Goal: Task Accomplishment & Management: Use online tool/utility

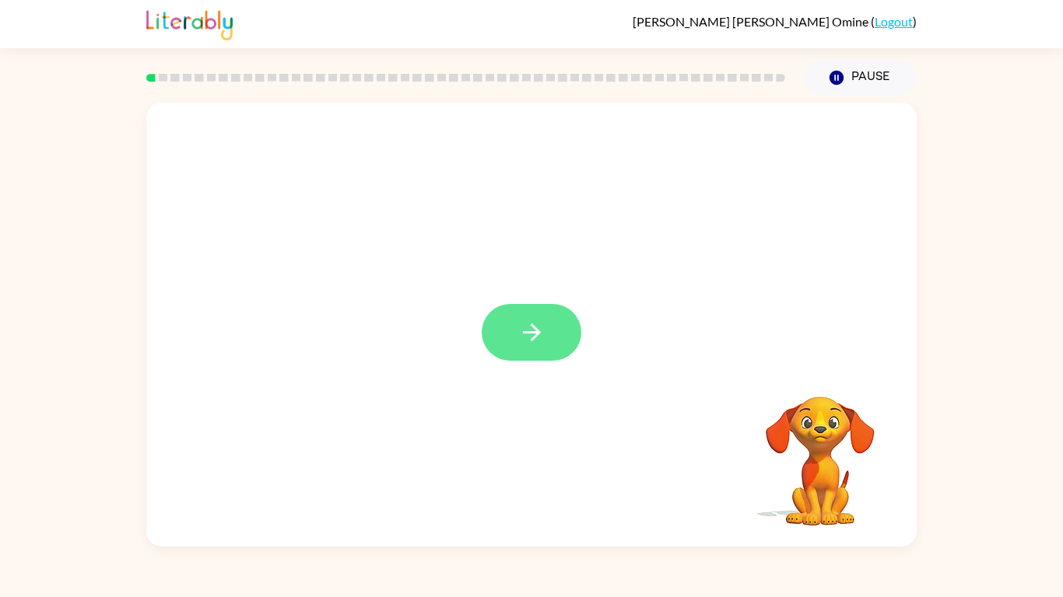
click at [502, 326] on button "button" at bounding box center [532, 332] width 100 height 57
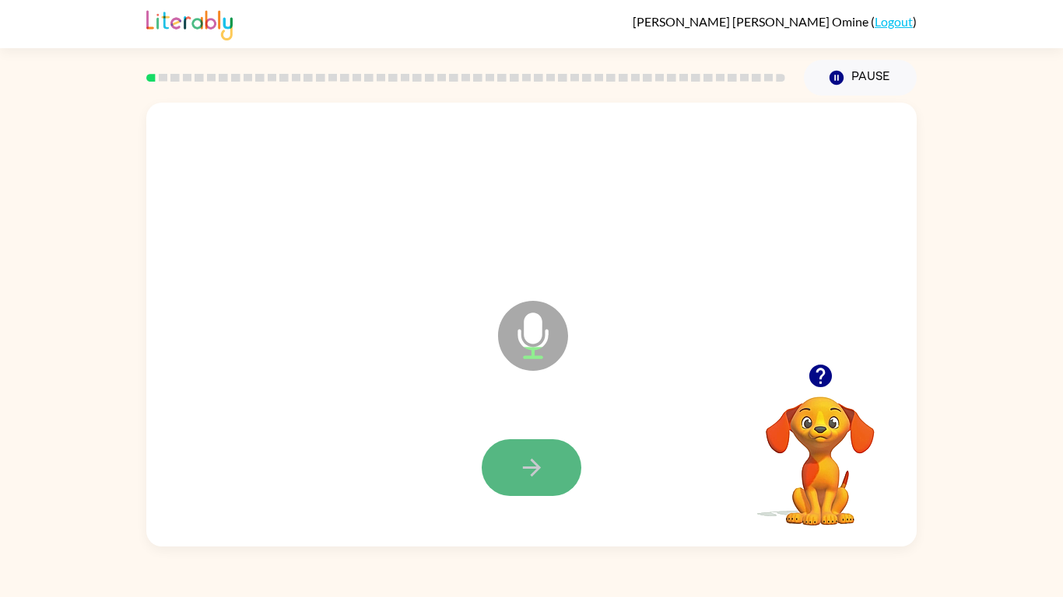
click at [528, 478] on icon "button" at bounding box center [531, 467] width 27 height 27
click at [523, 474] on icon "button" at bounding box center [531, 467] width 27 height 27
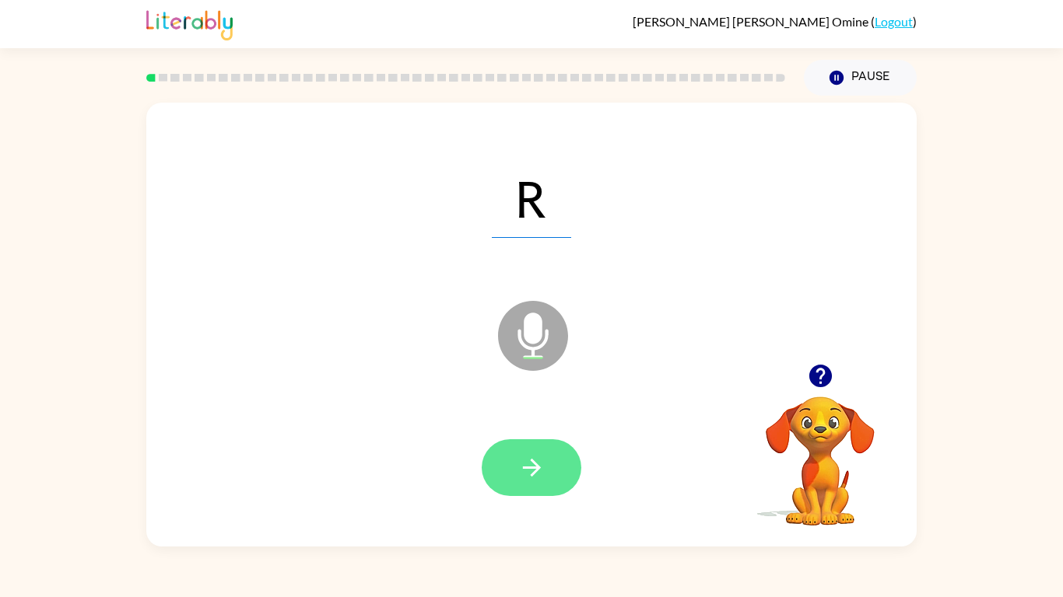
click at [557, 458] on button "button" at bounding box center [532, 468] width 100 height 57
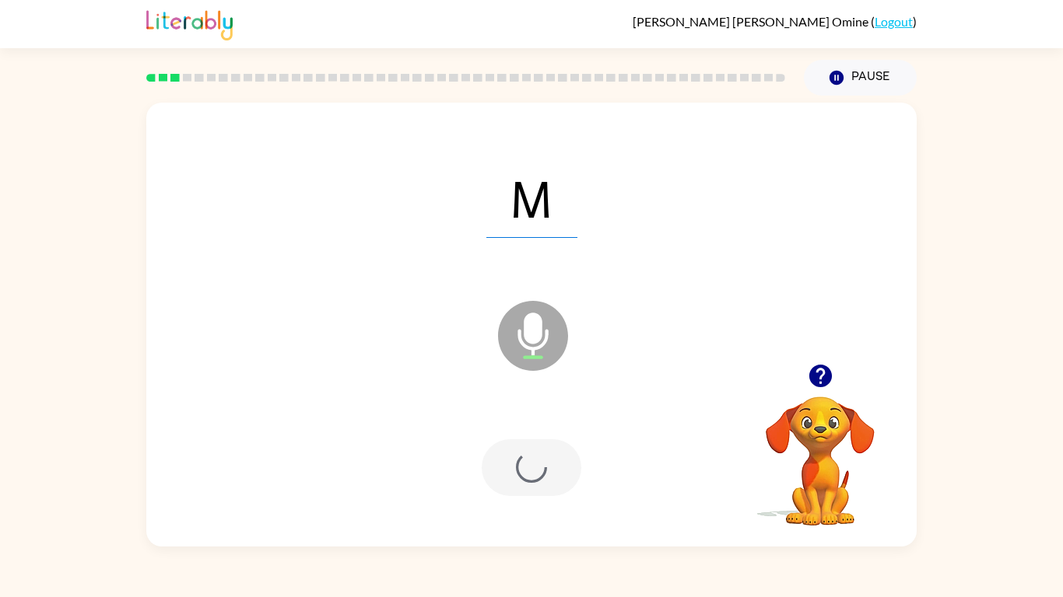
click at [557, 458] on div at bounding box center [532, 468] width 100 height 57
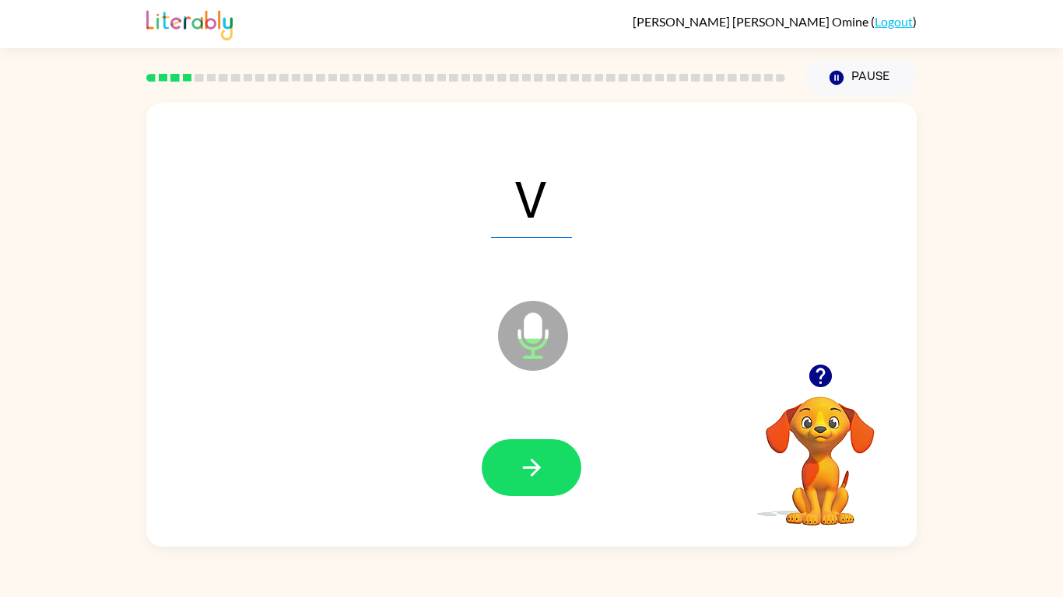
click at [557, 458] on button "button" at bounding box center [532, 468] width 100 height 57
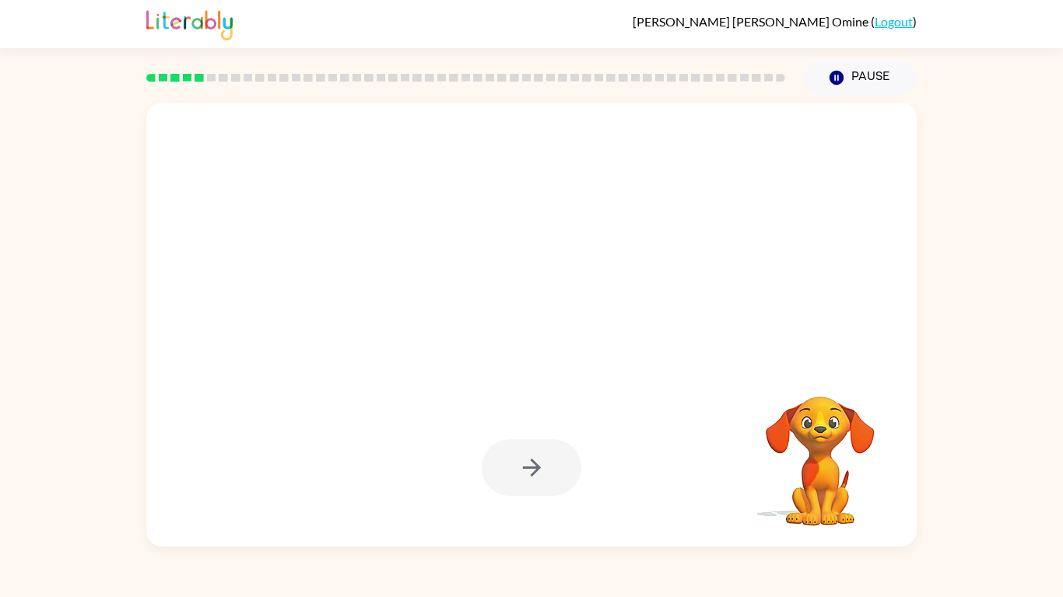
click at [557, 458] on button "button" at bounding box center [532, 468] width 100 height 57
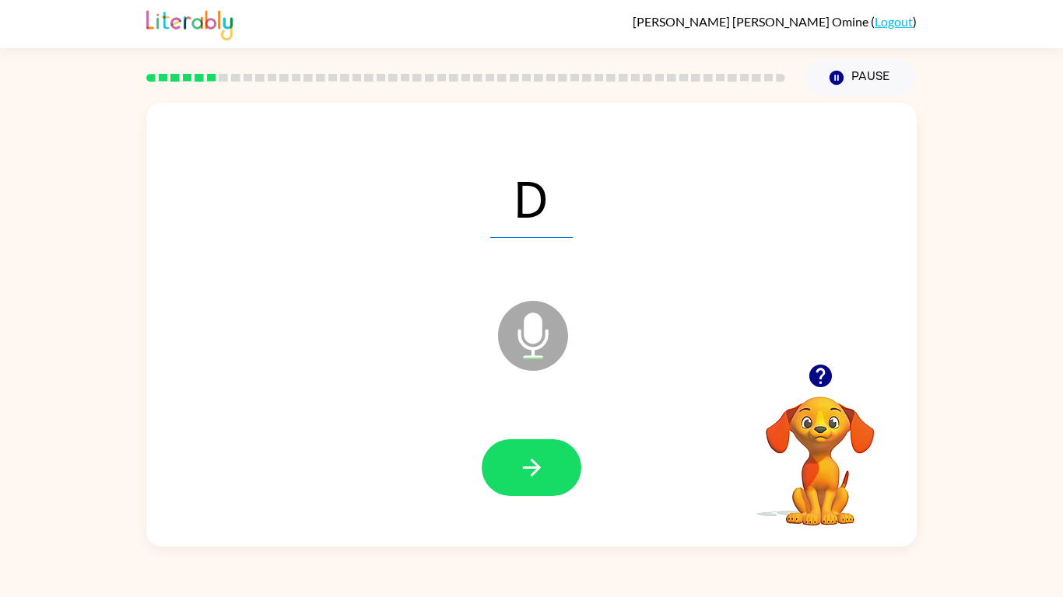
click at [517, 504] on div at bounding box center [531, 469] width 739 height 128
click at [513, 491] on button "button" at bounding box center [532, 468] width 100 height 57
click at [528, 495] on button "button" at bounding box center [532, 468] width 100 height 57
click at [534, 504] on div at bounding box center [531, 469] width 739 height 128
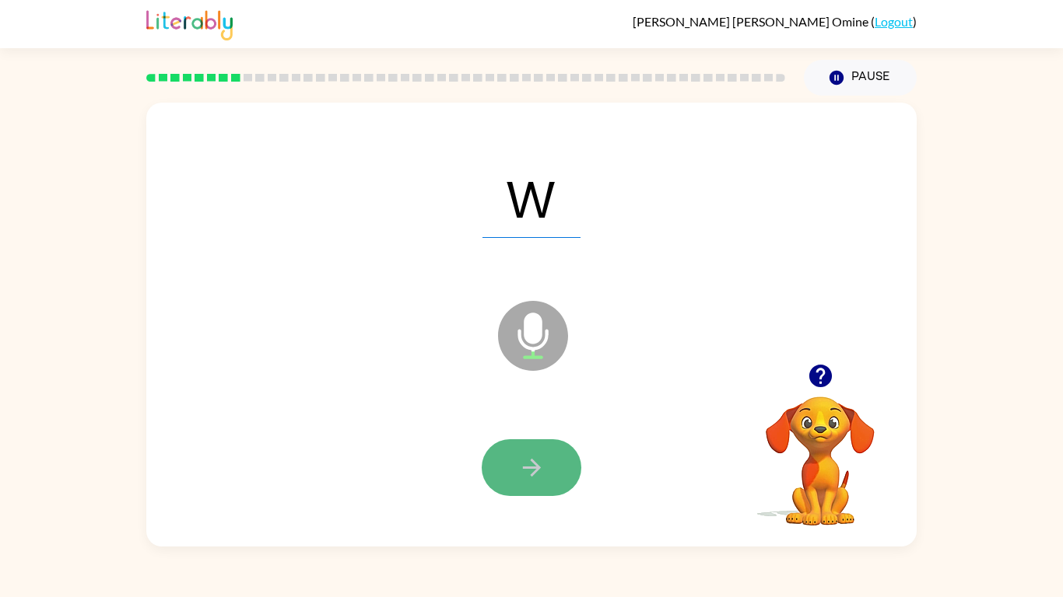
click at [534, 475] on icon "button" at bounding box center [531, 467] width 27 height 27
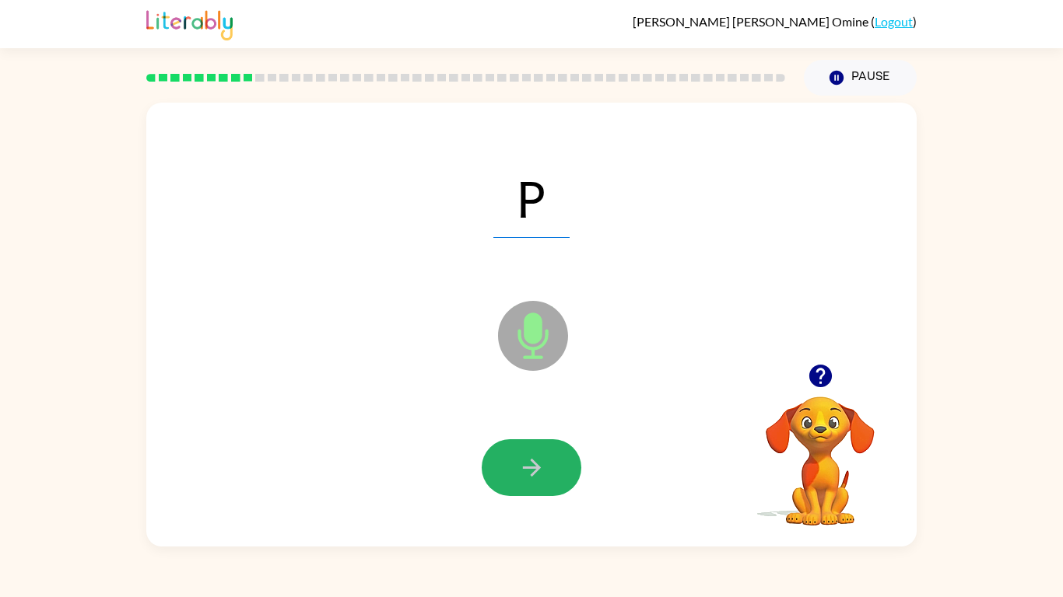
click at [534, 475] on icon "button" at bounding box center [531, 467] width 27 height 27
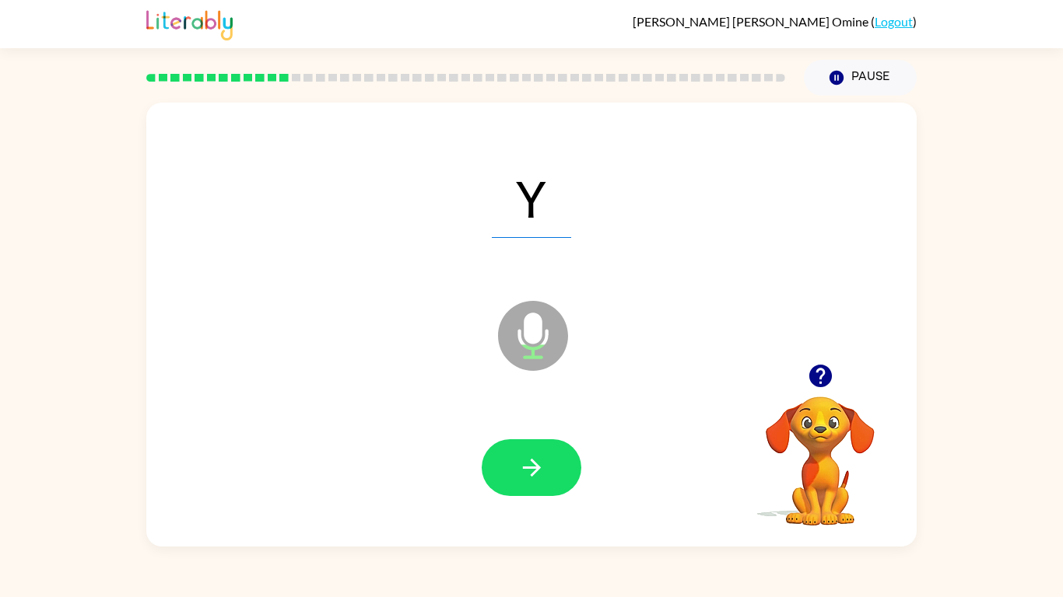
click at [534, 475] on icon "button" at bounding box center [531, 467] width 27 height 27
click at [532, 444] on button "button" at bounding box center [532, 468] width 100 height 57
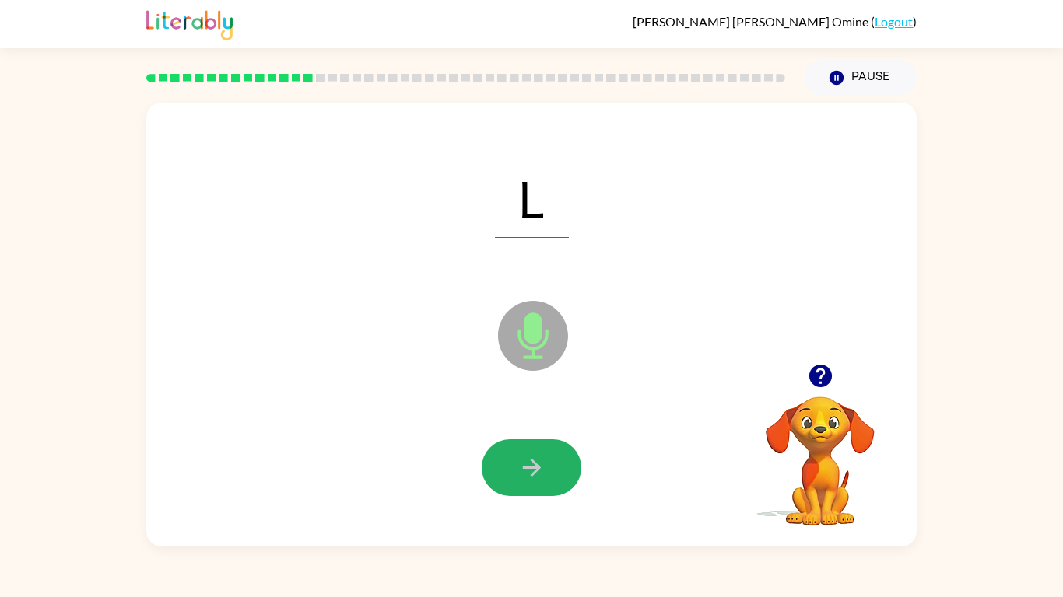
click at [532, 444] on button "button" at bounding box center [532, 468] width 100 height 57
click at [519, 482] on button "button" at bounding box center [532, 468] width 100 height 57
click at [570, 481] on button "button" at bounding box center [532, 468] width 100 height 57
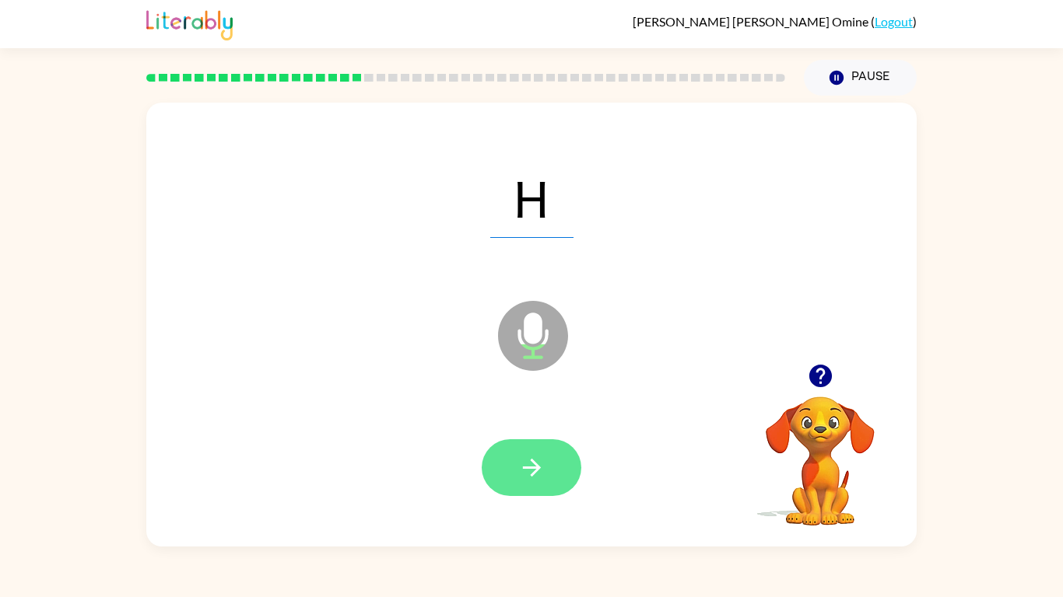
click at [533, 457] on icon "button" at bounding box center [531, 467] width 27 height 27
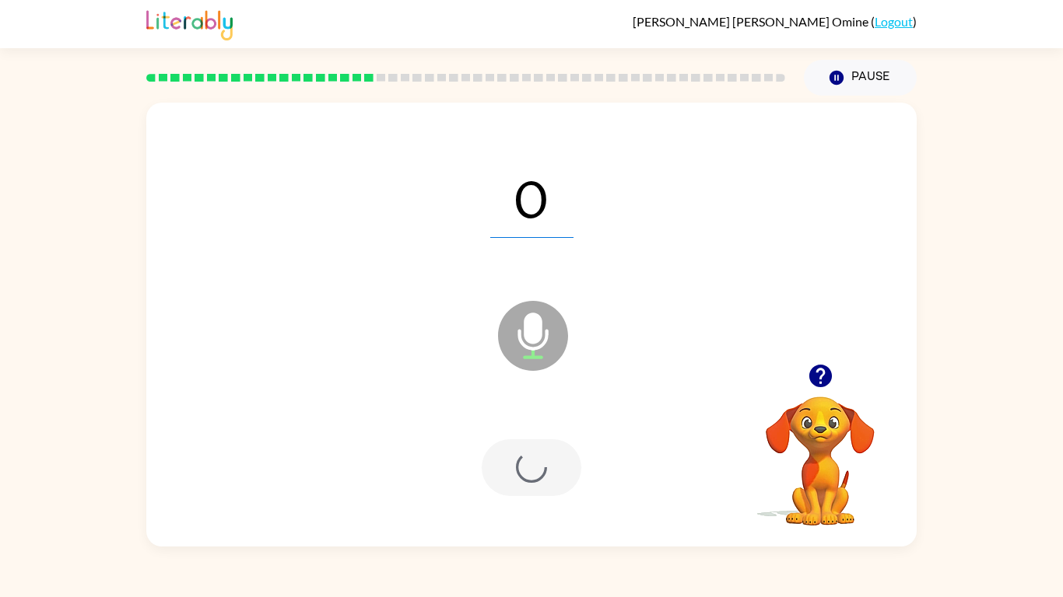
click at [533, 457] on div at bounding box center [532, 468] width 100 height 57
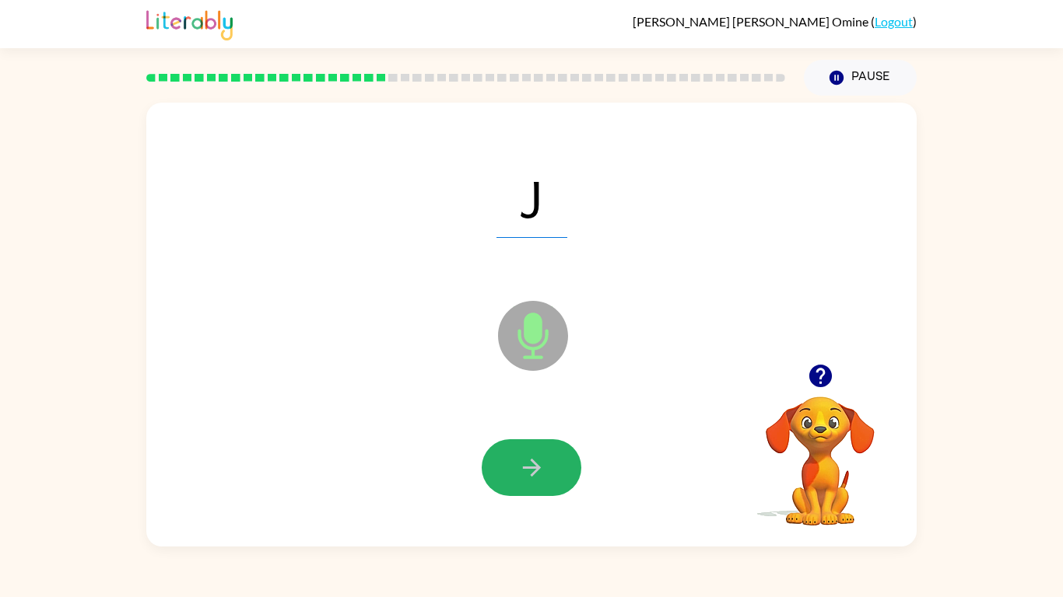
click at [533, 457] on icon "button" at bounding box center [531, 467] width 27 height 27
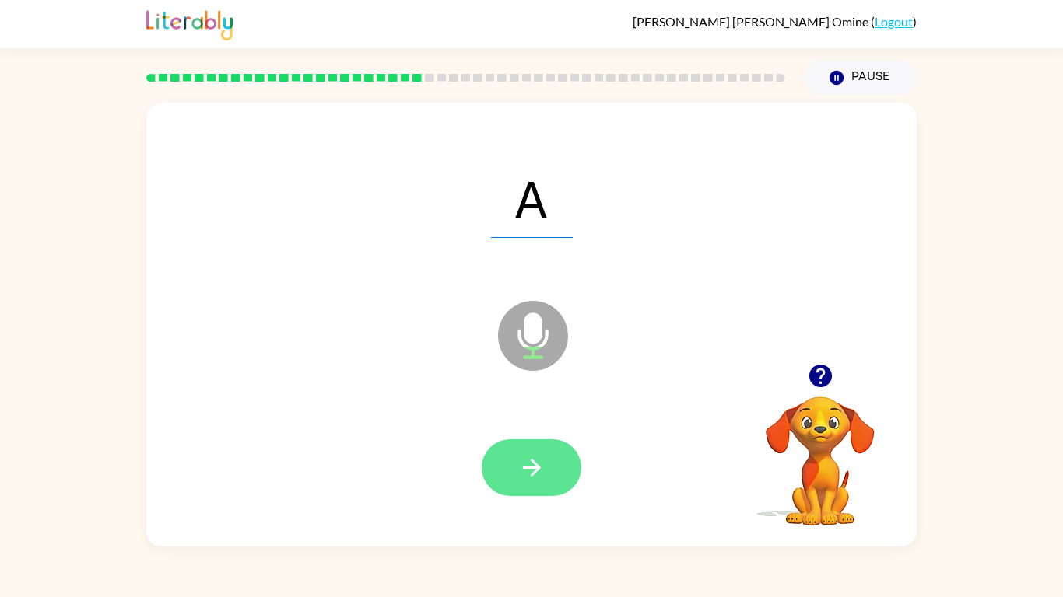
click at [532, 458] on icon "button" at bounding box center [531, 467] width 27 height 27
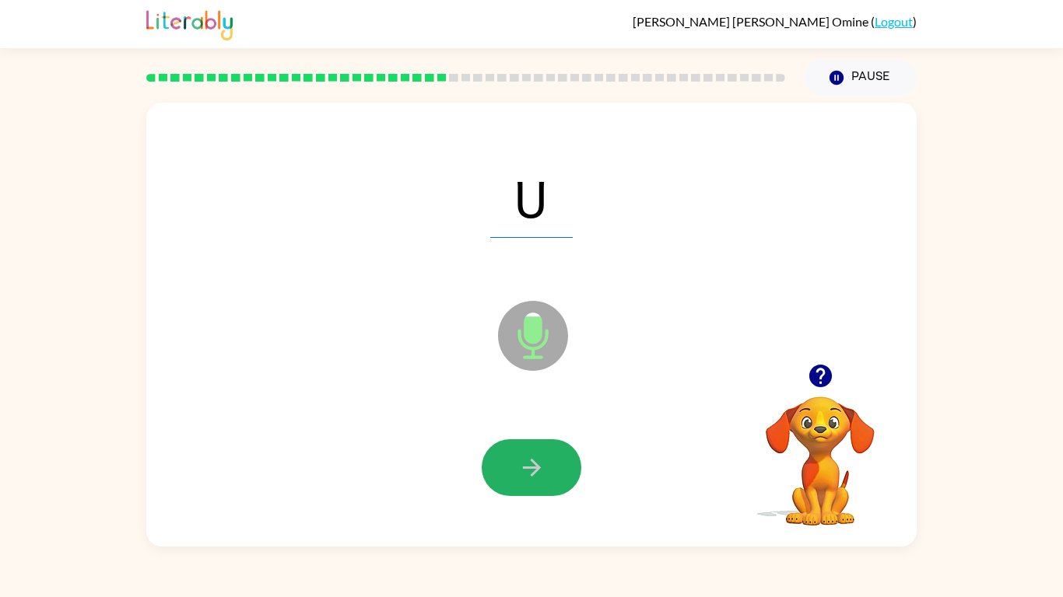
click at [532, 458] on icon "button" at bounding box center [531, 467] width 27 height 27
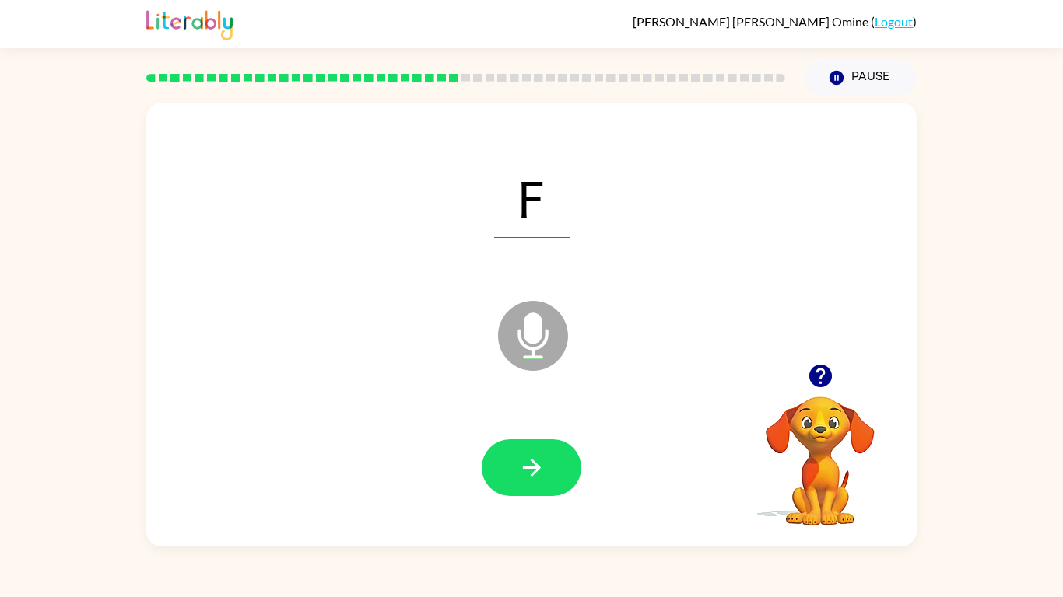
click at [532, 458] on icon "button" at bounding box center [531, 467] width 27 height 27
click at [539, 438] on div at bounding box center [531, 469] width 739 height 128
click at [547, 494] on button "button" at bounding box center [532, 468] width 100 height 57
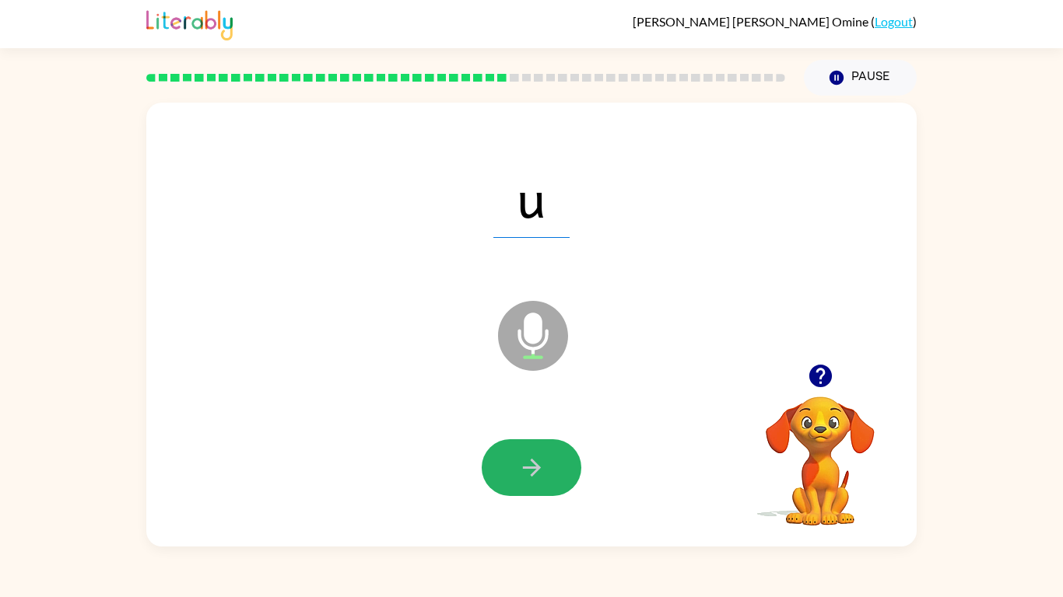
click at [547, 494] on button "button" at bounding box center [532, 468] width 100 height 57
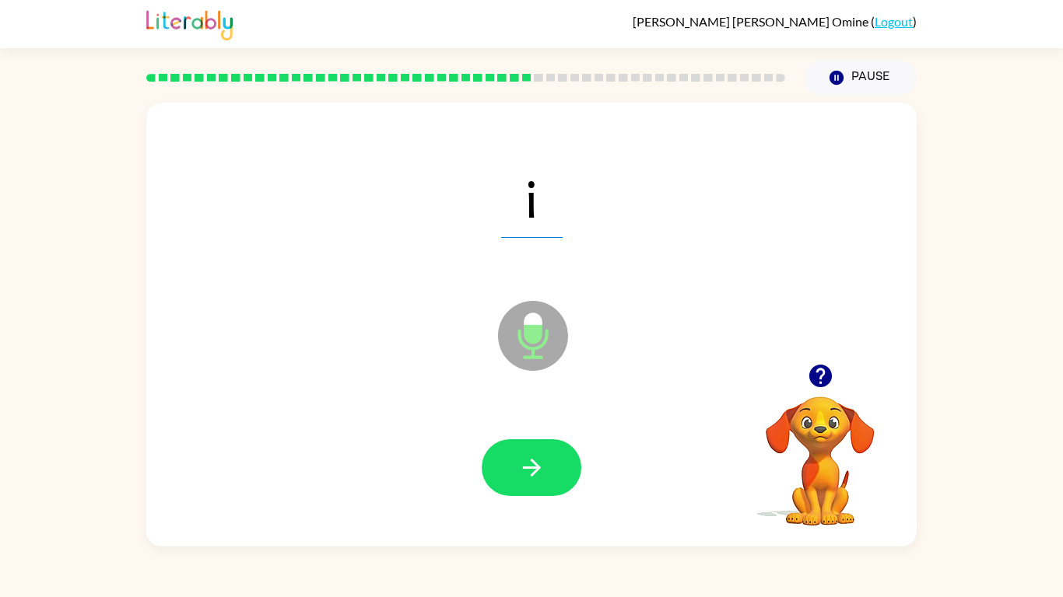
click at [545, 510] on div at bounding box center [531, 469] width 739 height 128
click at [536, 490] on button "button" at bounding box center [532, 468] width 100 height 57
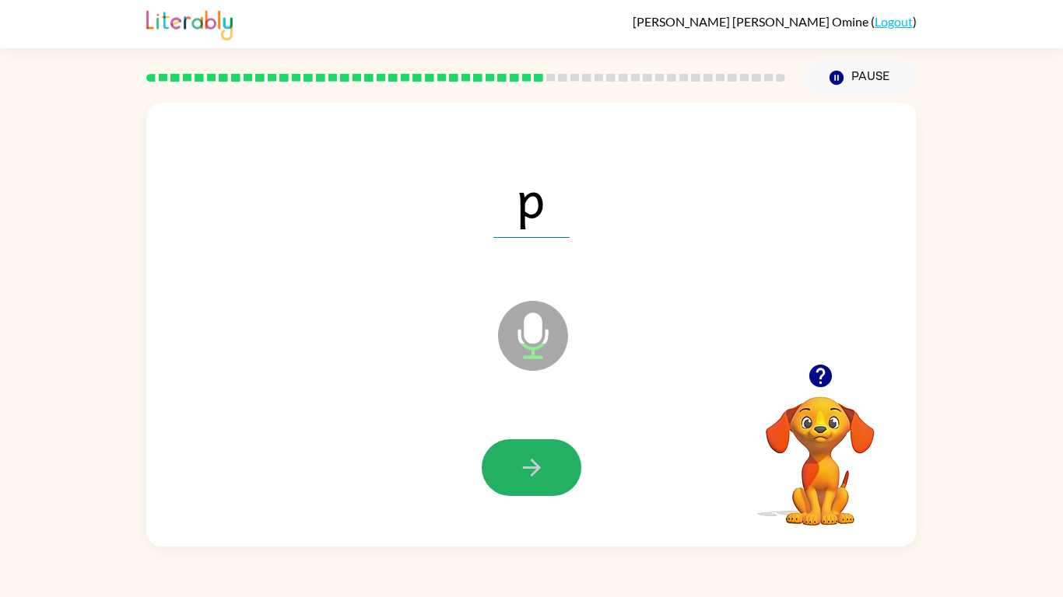
click at [537, 489] on button "button" at bounding box center [532, 468] width 100 height 57
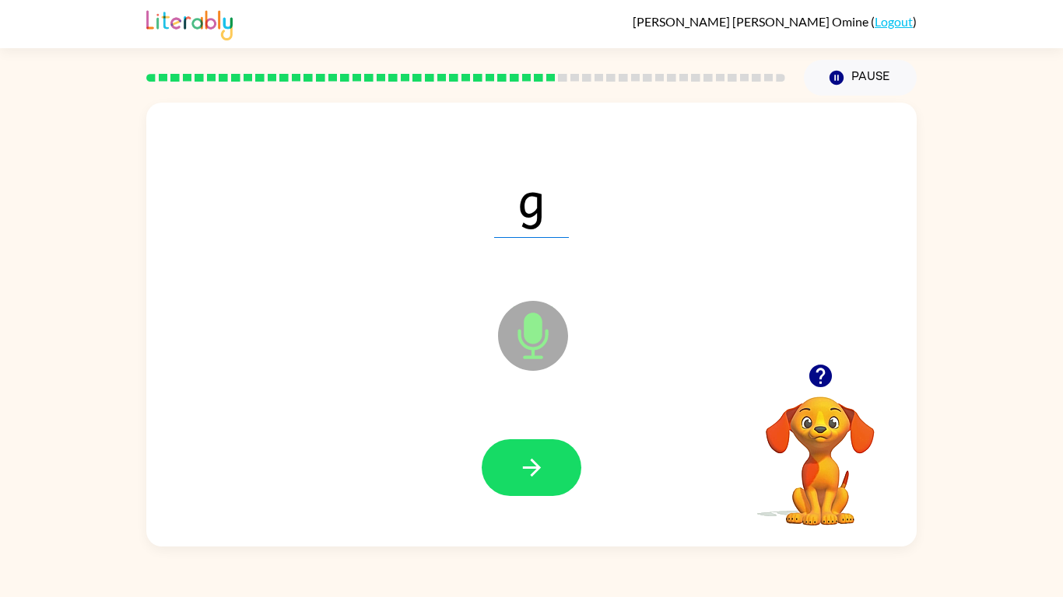
click at [537, 489] on button "button" at bounding box center [532, 468] width 100 height 57
click at [524, 461] on icon "button" at bounding box center [531, 467] width 27 height 27
click at [533, 475] on icon "button" at bounding box center [531, 467] width 27 height 27
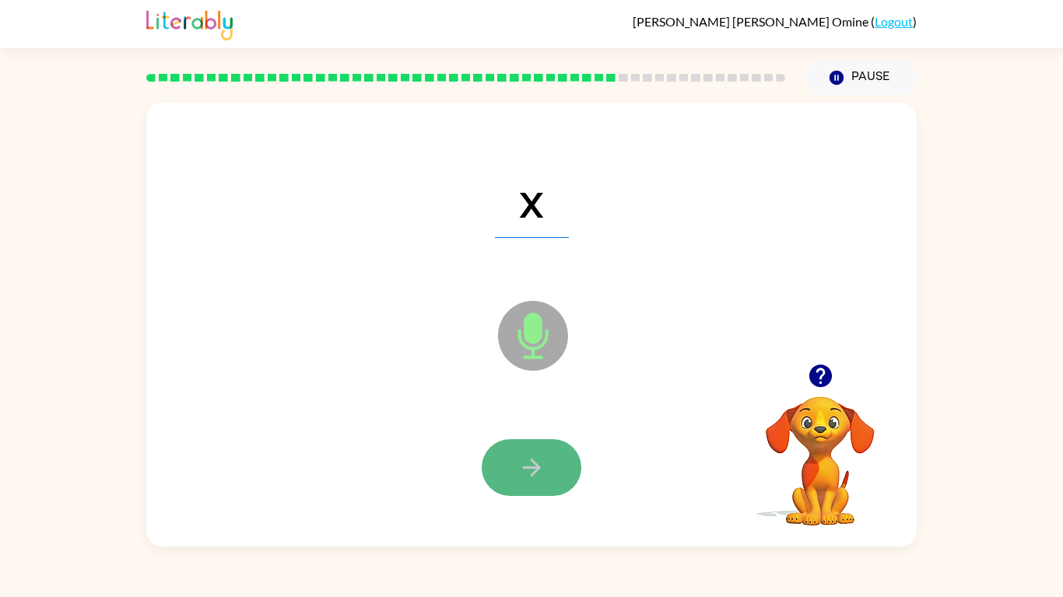
click at [549, 452] on button "button" at bounding box center [532, 468] width 100 height 57
click at [569, 471] on button "button" at bounding box center [532, 468] width 100 height 57
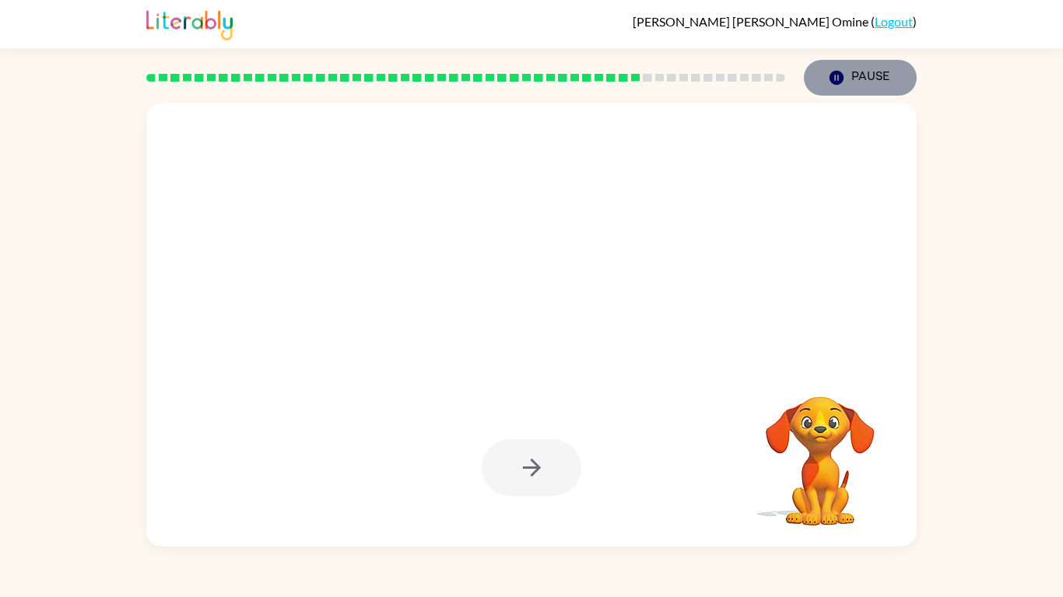
click at [866, 66] on button "Pause Pause" at bounding box center [860, 78] width 113 height 36
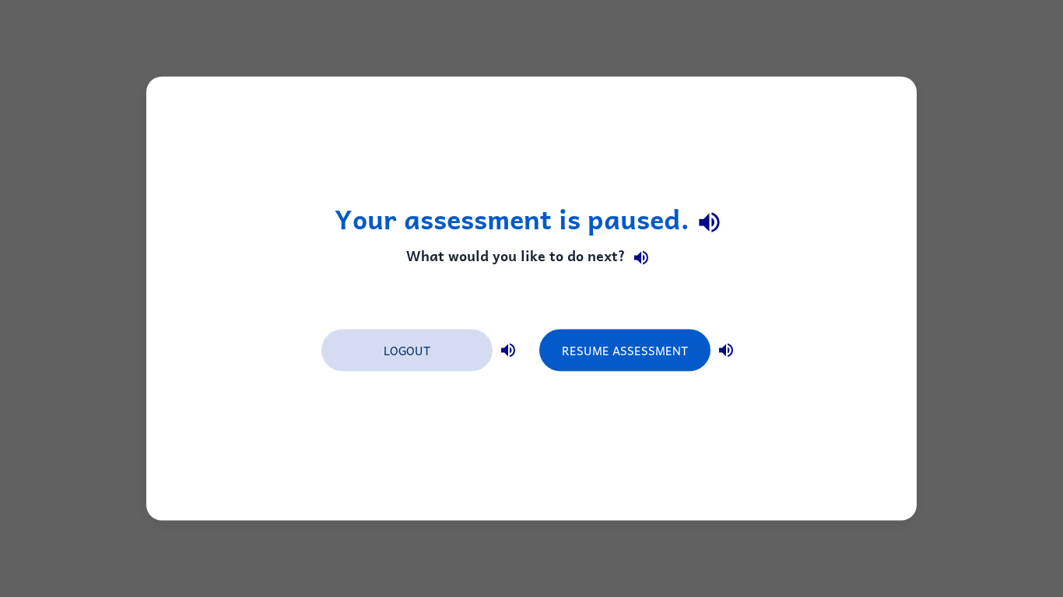
click at [394, 352] on button "Logout" at bounding box center [406, 351] width 171 height 42
